Goal: Task Accomplishment & Management: Manage account settings

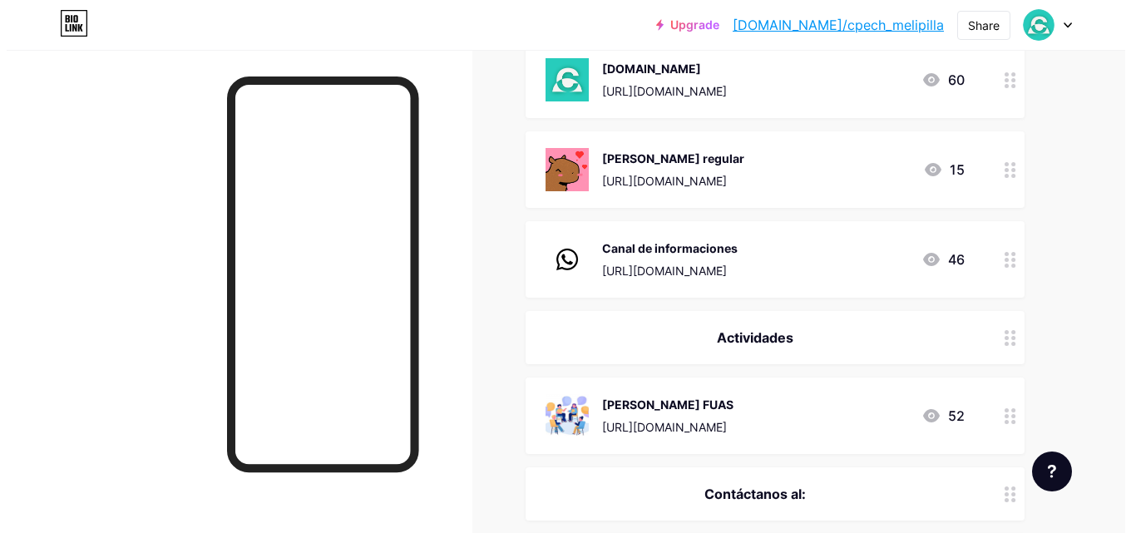
scroll to position [249, 0]
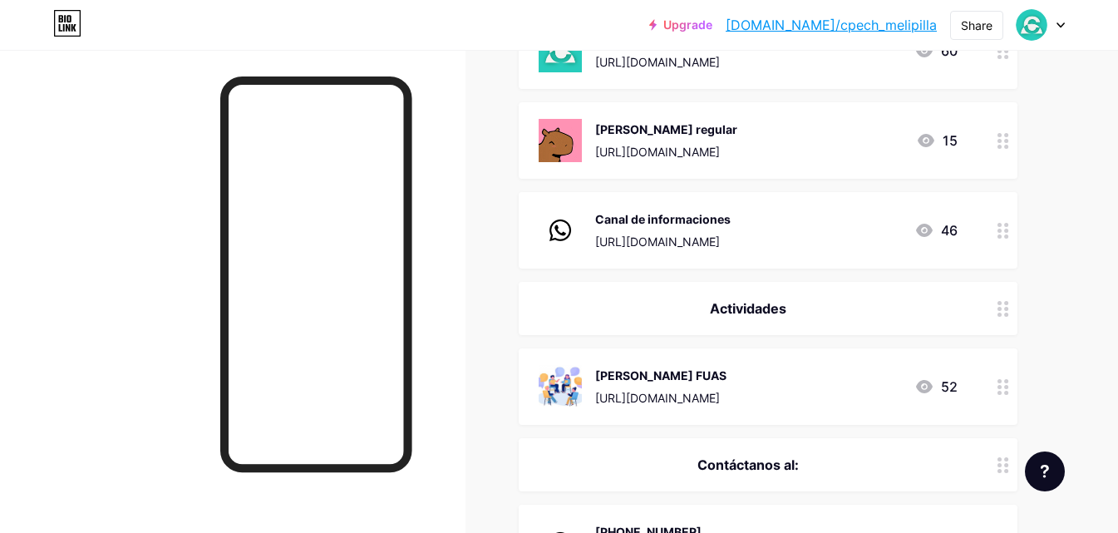
click at [1004, 387] on icon at bounding box center [1004, 387] width 12 height 16
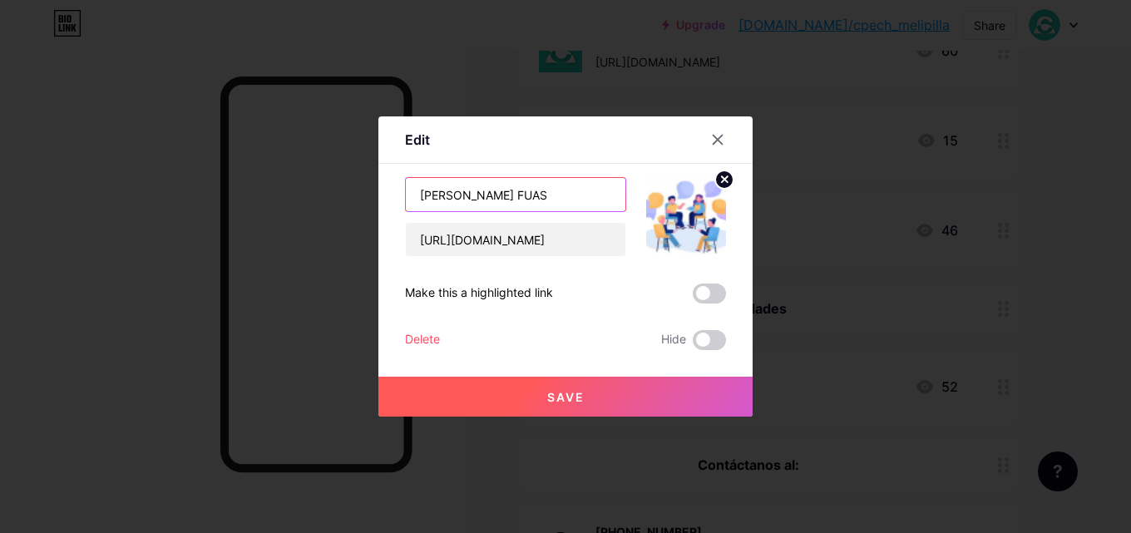
drag, startPoint x: 534, startPoint y: 195, endPoint x: 332, endPoint y: 196, distance: 202.0
click at [332, 196] on div "Edit Content YouTube Play YouTube video without leaving your page. ADD Vimeo Pl…" at bounding box center [565, 266] width 1131 height 533
type input "CLASE MAGISTRAL "NUMEROS""
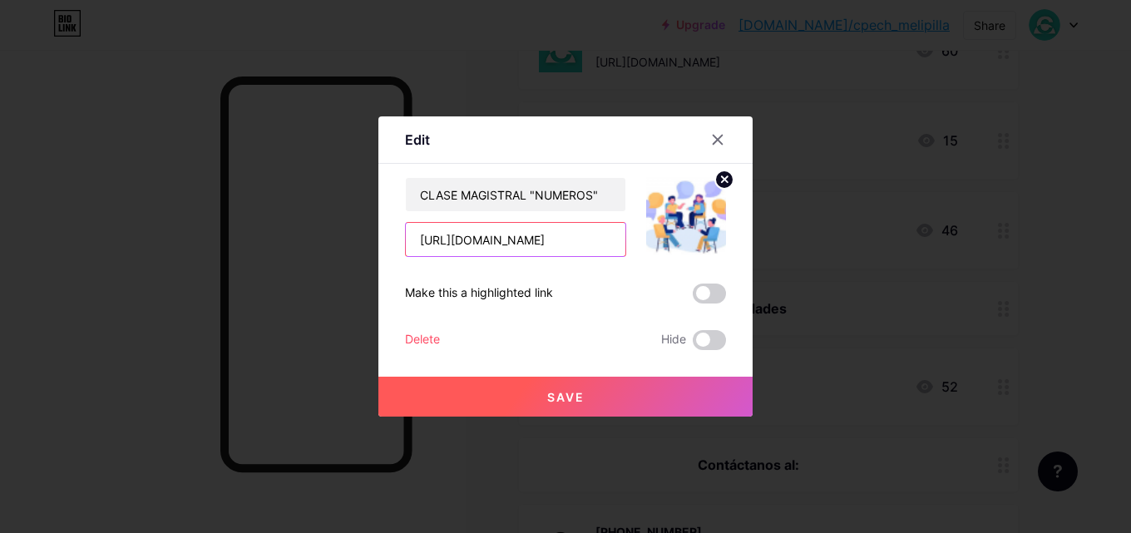
drag, startPoint x: 420, startPoint y: 240, endPoint x: 688, endPoint y: 240, distance: 268.5
click at [688, 240] on div "CLASE MAGISTRAL "NUMEROS" [URL][DOMAIN_NAME]" at bounding box center [565, 217] width 321 height 80
paste input "cfu7AKGmh5TBpg2Vl4MRv5M5xo9LIa4psRohyYfxh3-yS-p"
type input "[URL][DOMAIN_NAME]"
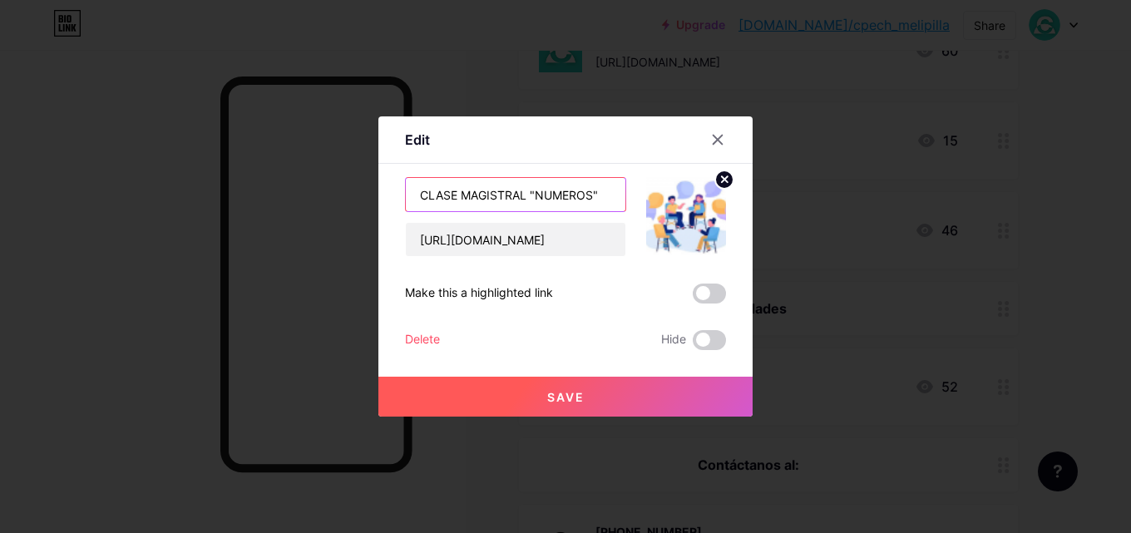
click at [552, 196] on input "CLASE MAGISTRAL "NUMEROS"" at bounding box center [515, 194] width 219 height 33
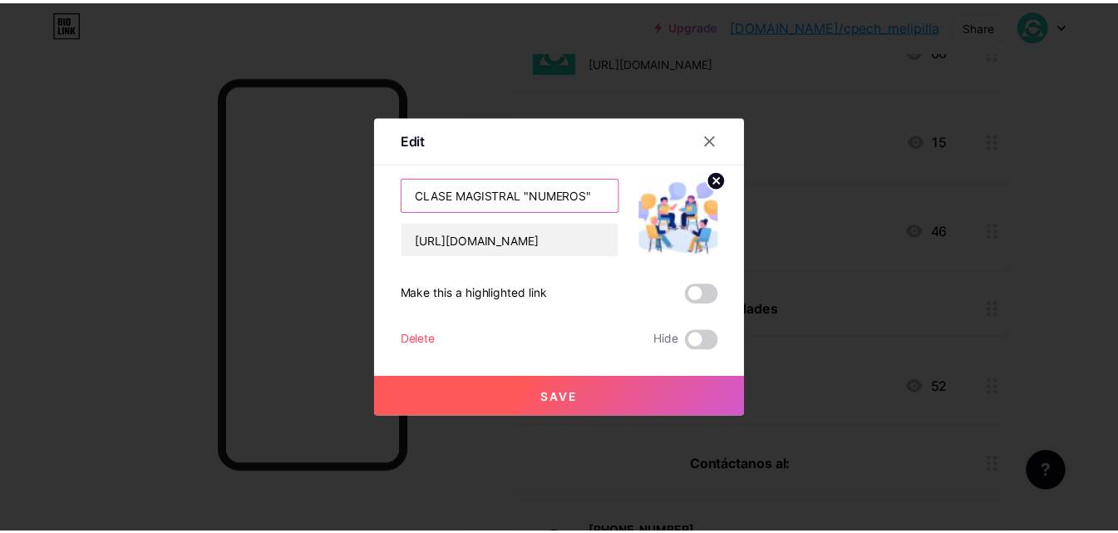
scroll to position [0, 0]
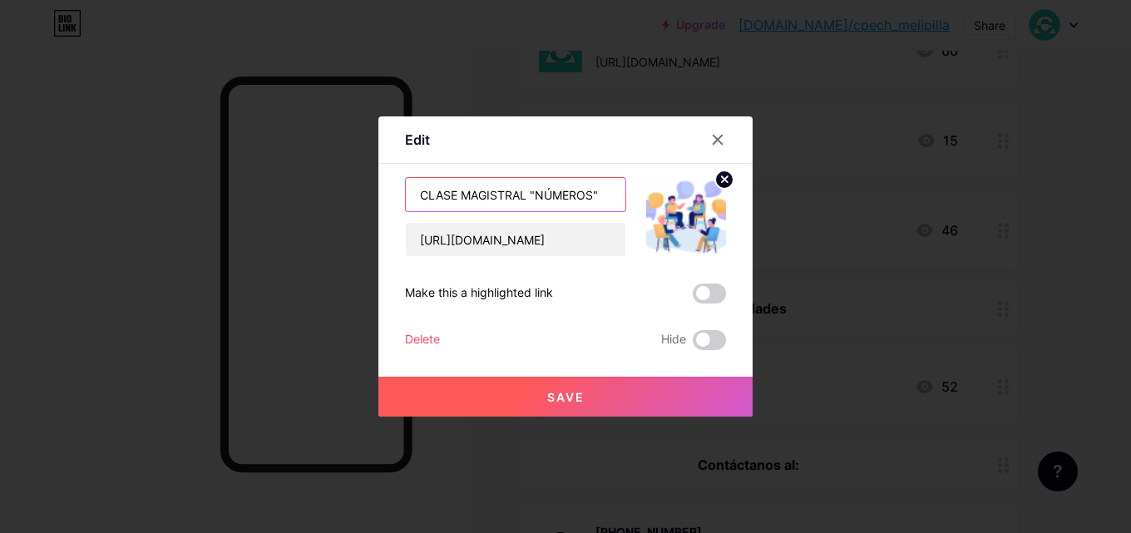
type input "CLASE MAGISTRAL "NÚMEROS""
click at [555, 396] on span "Save" at bounding box center [565, 397] width 37 height 14
